Goal: Task Accomplishment & Management: Complete application form

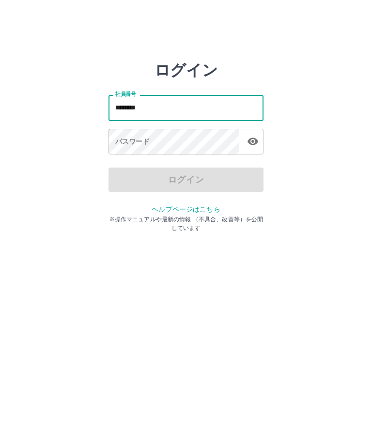
type input "*******"
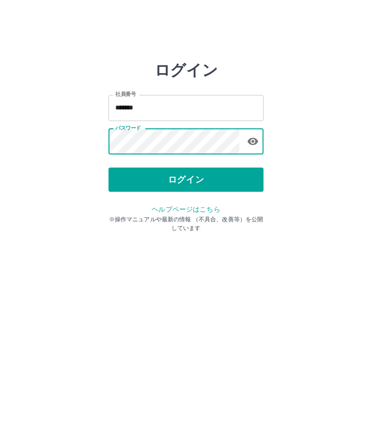
click at [190, 168] on button "ログイン" at bounding box center [186, 180] width 155 height 24
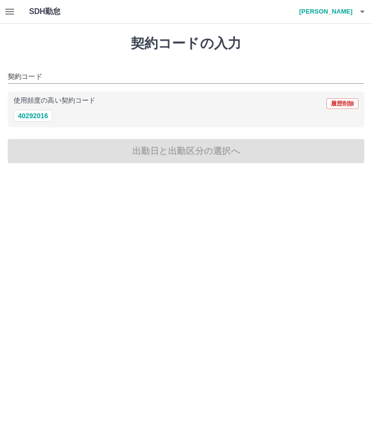
click at [38, 112] on button "40292016" at bounding box center [33, 116] width 39 height 12
type input "********"
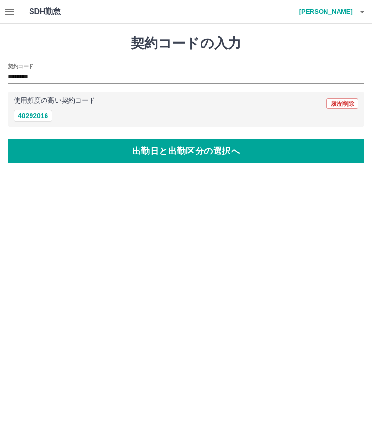
click at [37, 121] on button "40292016" at bounding box center [33, 116] width 39 height 12
click at [171, 157] on button "出勤日と出勤区分の選択へ" at bounding box center [186, 151] width 357 height 24
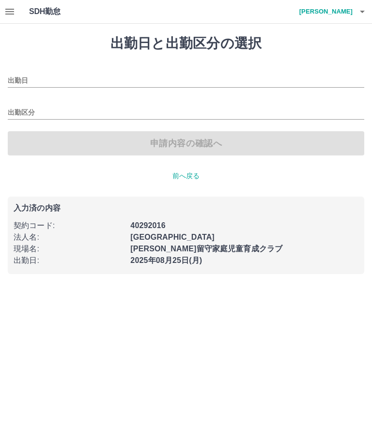
type input "**********"
click at [26, 111] on input "出勤区分" at bounding box center [186, 113] width 357 height 12
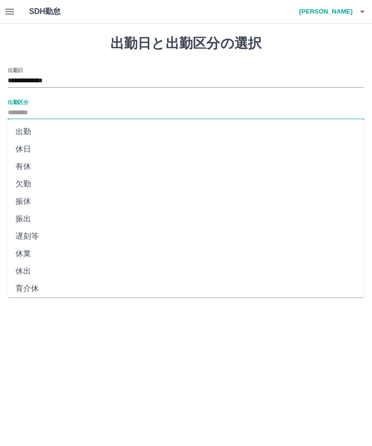
click at [22, 133] on li "出勤" at bounding box center [186, 131] width 357 height 17
type input "**"
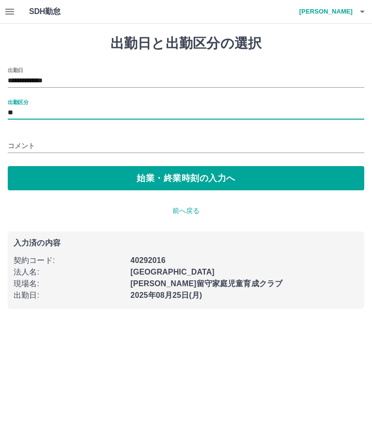
click at [190, 179] on button "始業・終業時刻の入力へ" at bounding box center [186, 178] width 357 height 24
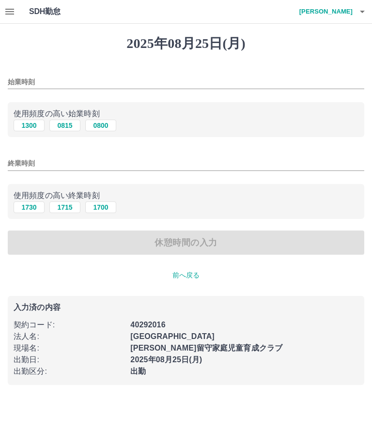
click at [69, 125] on button "0815" at bounding box center [64, 126] width 31 height 12
type input "****"
click at [23, 165] on input "終業時刻" at bounding box center [186, 163] width 357 height 14
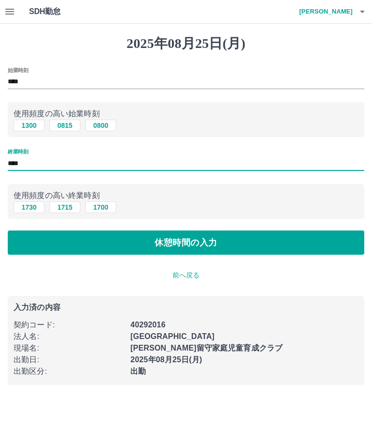
type input "****"
click at [199, 245] on button "休憩時間の入力" at bounding box center [186, 243] width 357 height 24
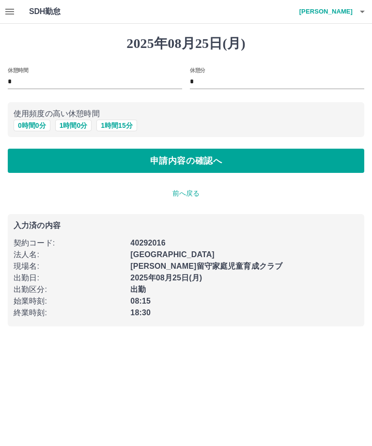
click at [187, 160] on button "申請内容の確認へ" at bounding box center [186, 161] width 357 height 24
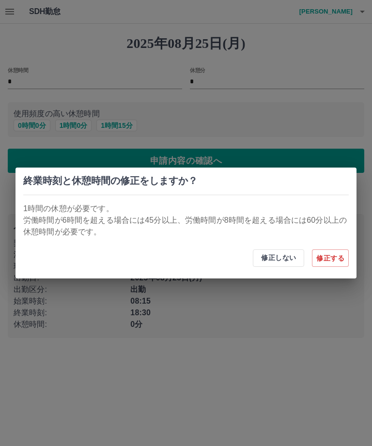
click at [297, 261] on button "修正しない" at bounding box center [278, 257] width 51 height 17
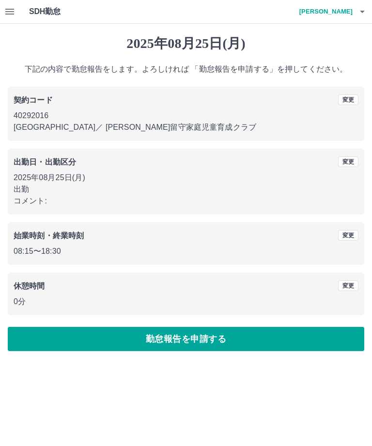
click at [19, 300] on p "0分" at bounding box center [186, 302] width 345 height 12
click at [21, 299] on p "0分" at bounding box center [186, 302] width 345 height 12
click at [24, 295] on div "休憩時間 変更 0分" at bounding box center [186, 294] width 357 height 43
click at [34, 289] on b "休憩時間" at bounding box center [29, 286] width 31 height 8
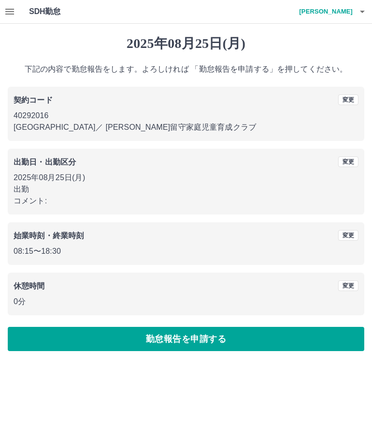
click at [352, 288] on button "変更" at bounding box center [348, 285] width 20 height 11
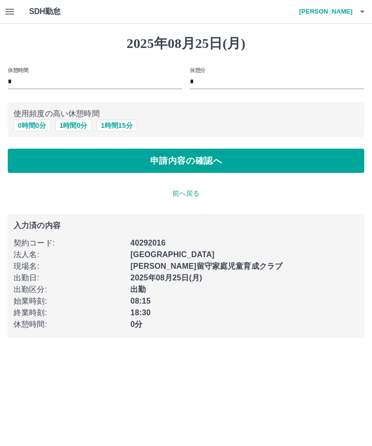
click at [39, 81] on input "*" at bounding box center [95, 82] width 174 height 14
type input "**"
click at [205, 77] on input "*" at bounding box center [277, 82] width 174 height 14
type input "**"
click at [175, 160] on button "申請内容の確認へ" at bounding box center [186, 161] width 357 height 24
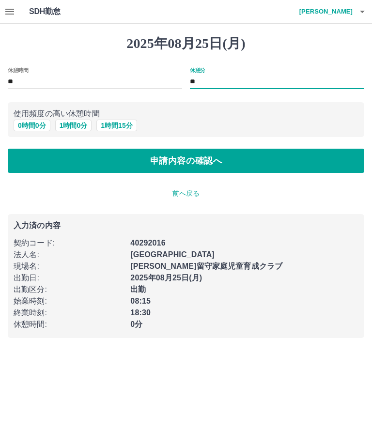
type input "*"
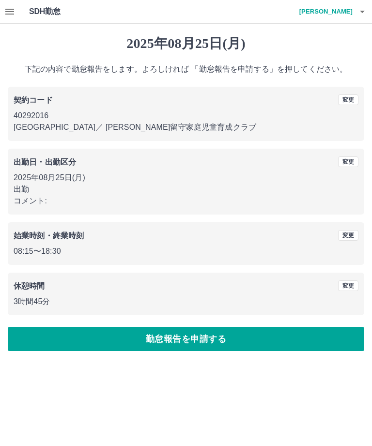
click at [347, 290] on button "変更" at bounding box center [348, 285] width 20 height 11
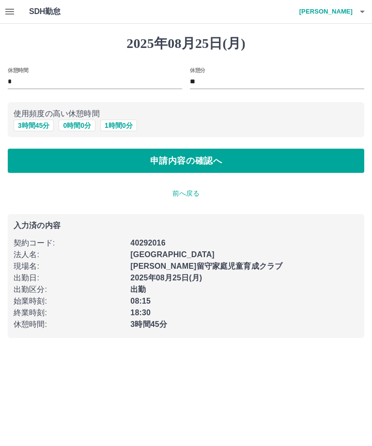
click at [191, 161] on button "申請内容の確認へ" at bounding box center [186, 161] width 357 height 24
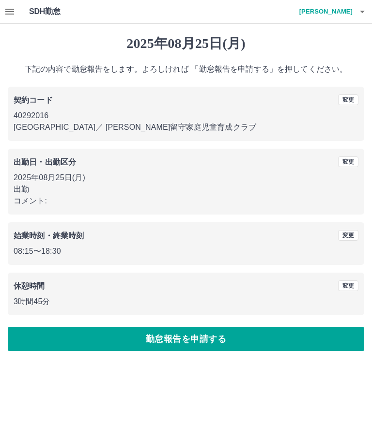
click at [353, 285] on button "変更" at bounding box center [348, 285] width 20 height 11
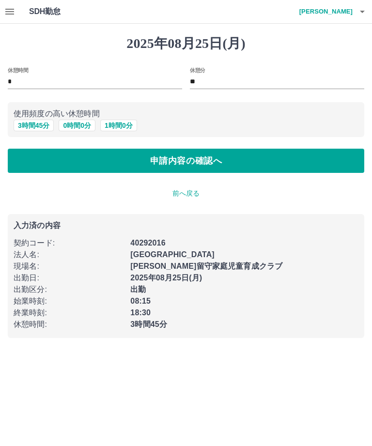
click at [222, 81] on input "**" at bounding box center [277, 82] width 174 height 14
type input "*"
type input "**"
click at [19, 79] on input "*" at bounding box center [95, 82] width 174 height 14
type input "*"
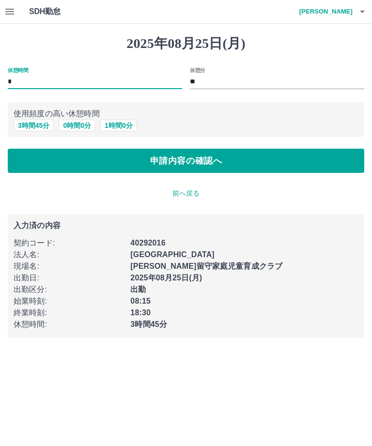
click at [190, 156] on button "申請内容の確認へ" at bounding box center [186, 161] width 357 height 24
type input "*"
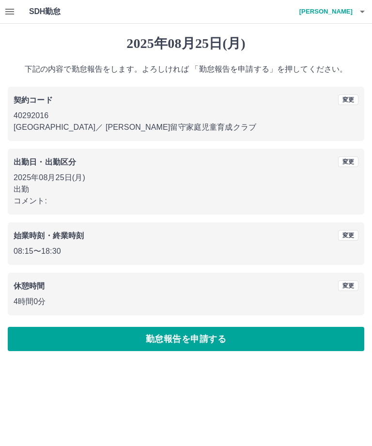
click at [187, 342] on button "勤怠報告を申請する" at bounding box center [186, 339] width 357 height 24
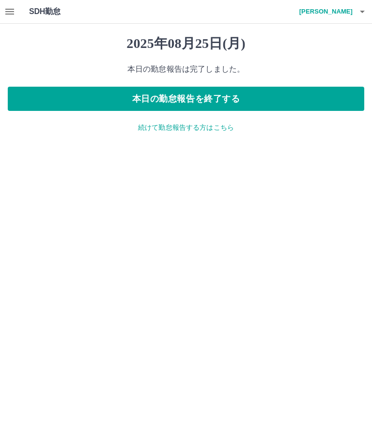
click at [147, 98] on button "本日の勤怠報告を終了する" at bounding box center [186, 99] width 357 height 24
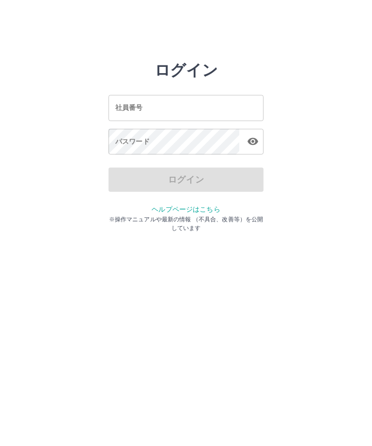
click at [188, 100] on input "社員番号" at bounding box center [186, 108] width 155 height 26
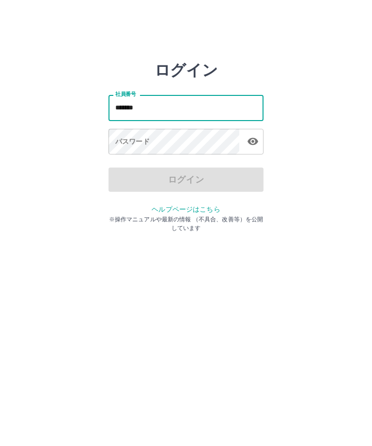
type input "*******"
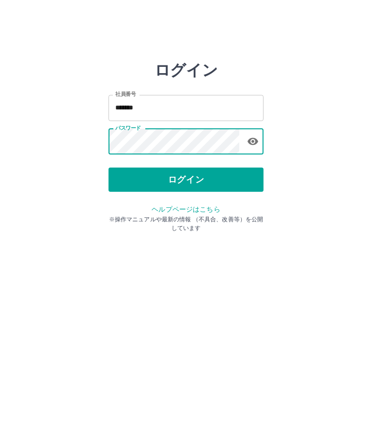
click at [176, 168] on button "ログイン" at bounding box center [186, 180] width 155 height 24
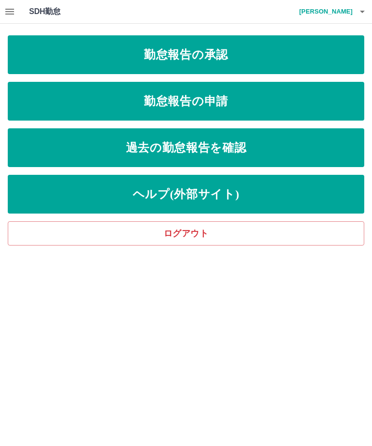
click at [237, 52] on link "勤怠報告の承認" at bounding box center [186, 54] width 357 height 39
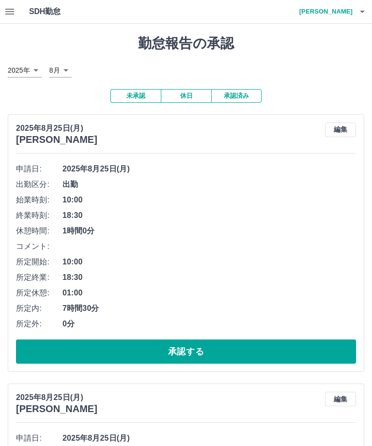
click at [214, 340] on button "承認する" at bounding box center [186, 352] width 340 height 24
click at [185, 340] on button "承認する" at bounding box center [186, 352] width 340 height 24
click at [201, 340] on button "承認する" at bounding box center [186, 352] width 340 height 24
click at [218, 340] on button "承認する" at bounding box center [186, 352] width 340 height 24
click at [186, 340] on button "承認する" at bounding box center [186, 352] width 340 height 24
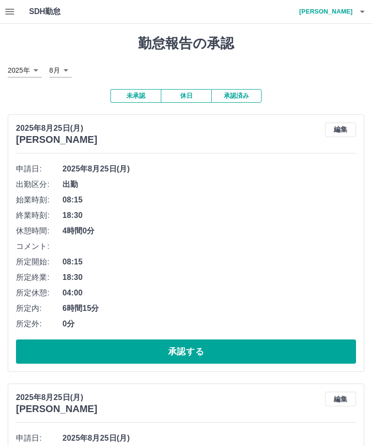
click at [197, 340] on button "承認する" at bounding box center [186, 352] width 340 height 24
click at [184, 340] on button "承認する" at bounding box center [186, 352] width 340 height 24
click at [198, 340] on button "承認する" at bounding box center [186, 352] width 340 height 24
click at [212, 340] on button "承認する" at bounding box center [186, 352] width 340 height 24
click at [203, 340] on button "承認する" at bounding box center [186, 352] width 340 height 24
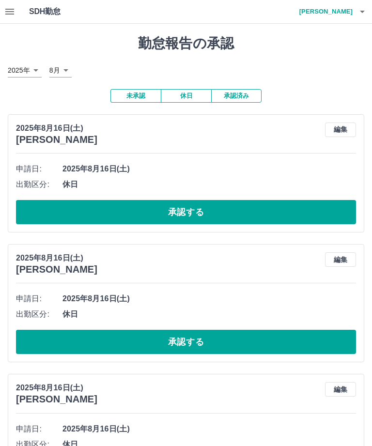
click at [339, 15] on h4 "中田　万起美" at bounding box center [324, 11] width 58 height 23
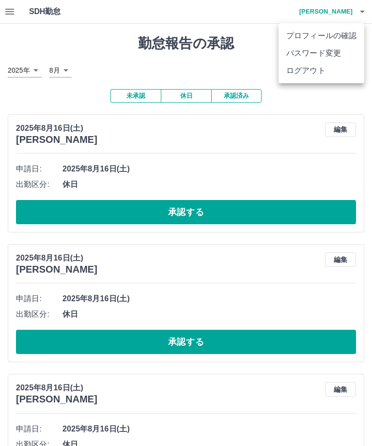
click at [313, 75] on li "ログアウト" at bounding box center [322, 70] width 86 height 17
